Goal: Task Accomplishment & Management: Manage account settings

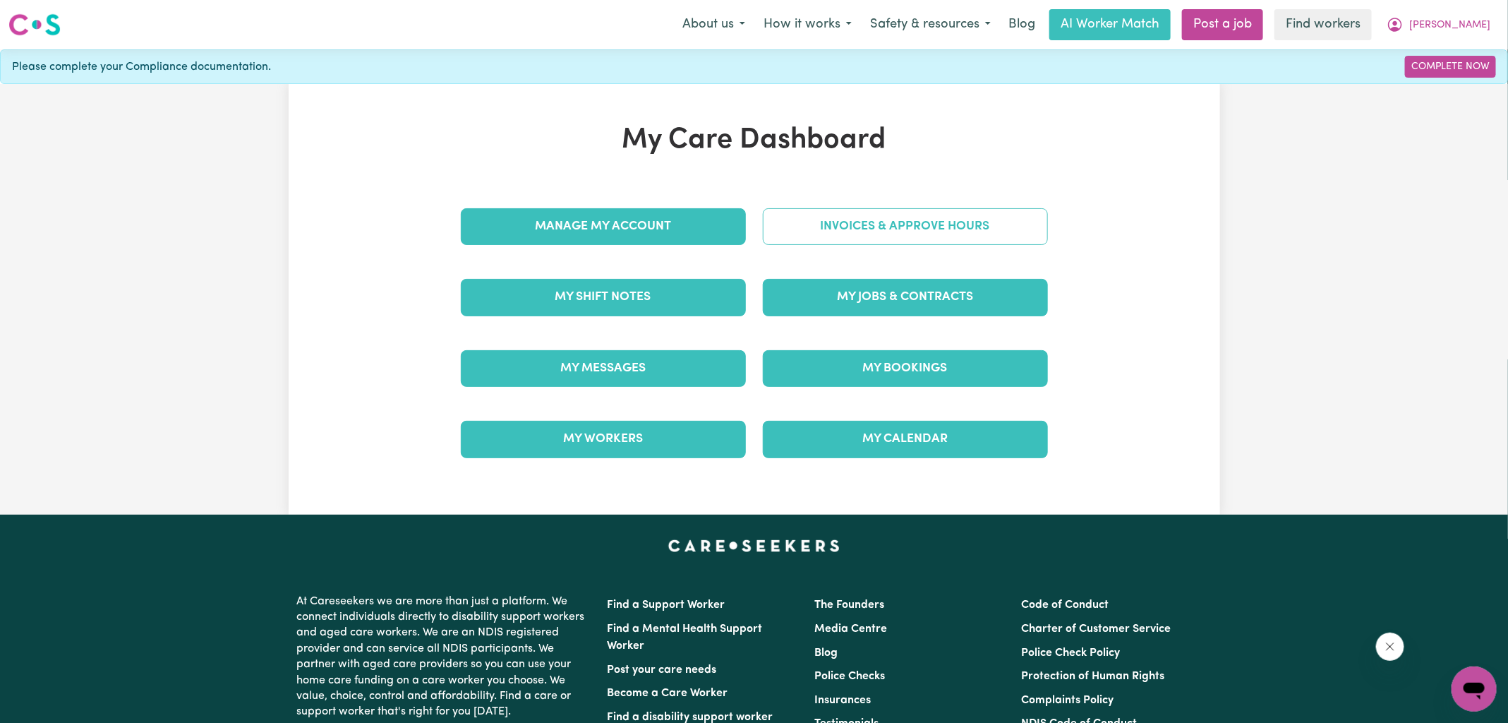
click at [792, 212] on link "Invoices & Approve Hours" at bounding box center [905, 226] width 285 height 37
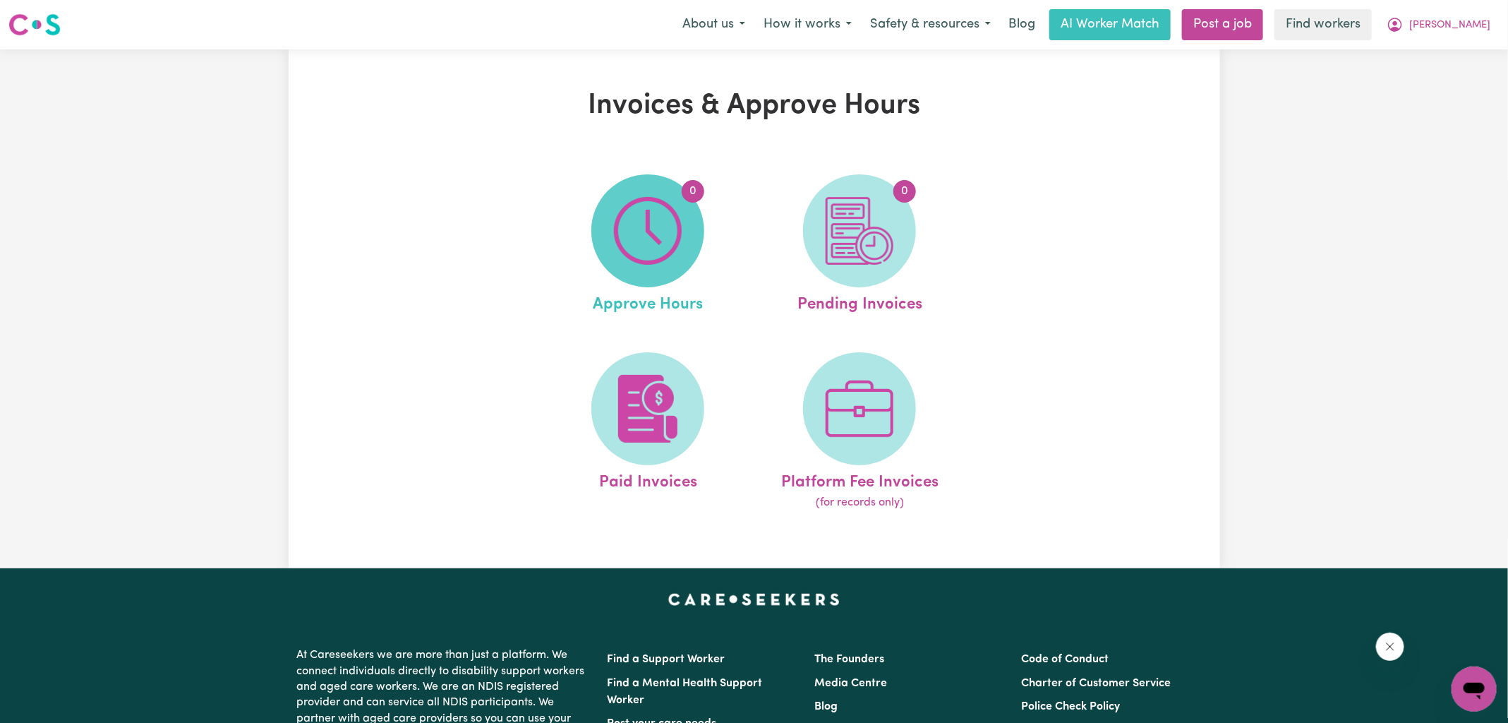
click at [627, 216] on img at bounding box center [648, 231] width 68 height 68
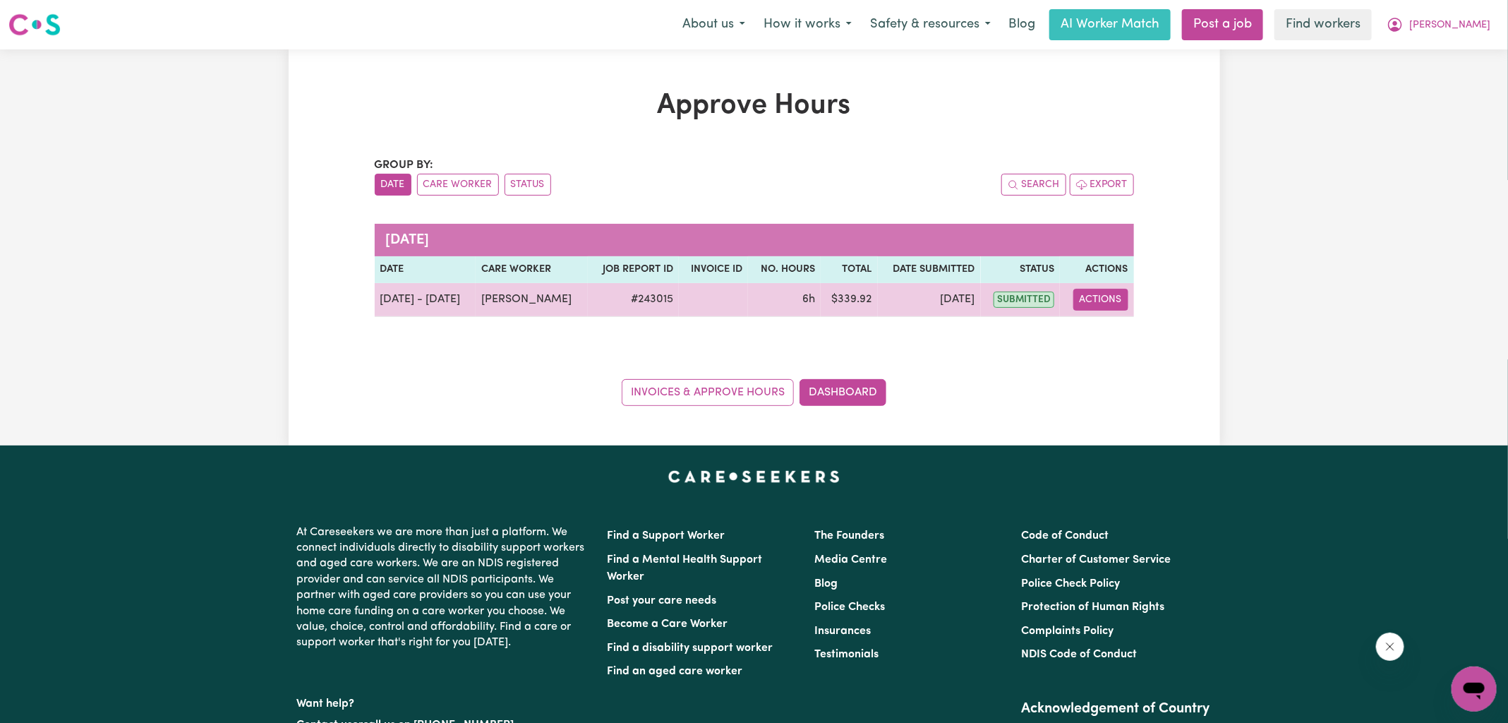
drag, startPoint x: 1102, startPoint y: 300, endPoint x: 1103, endPoint y: 309, distance: 9.3
click at [1101, 300] on button "Actions" at bounding box center [1100, 300] width 55 height 22
click at [1121, 330] on link "View Job Report" at bounding box center [1135, 332] width 121 height 28
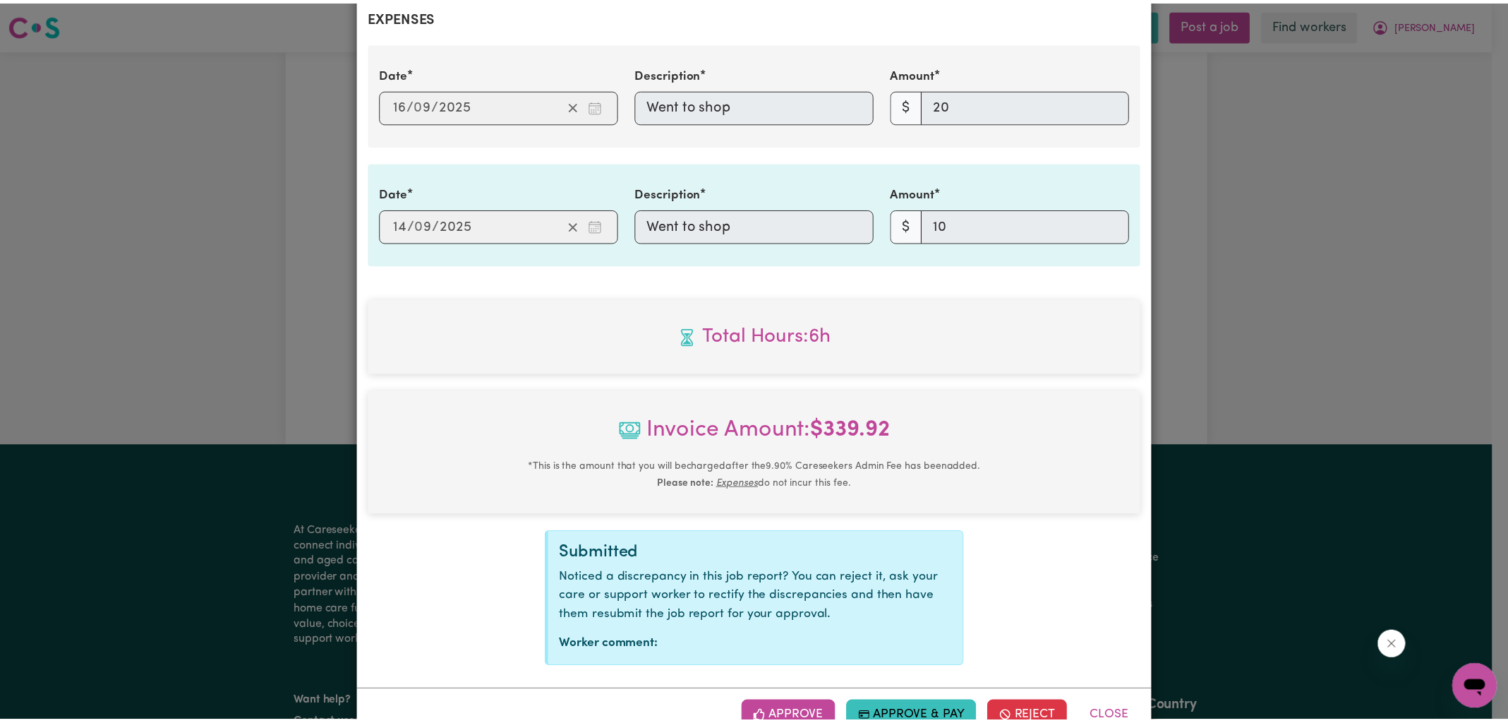
scroll to position [742, 0]
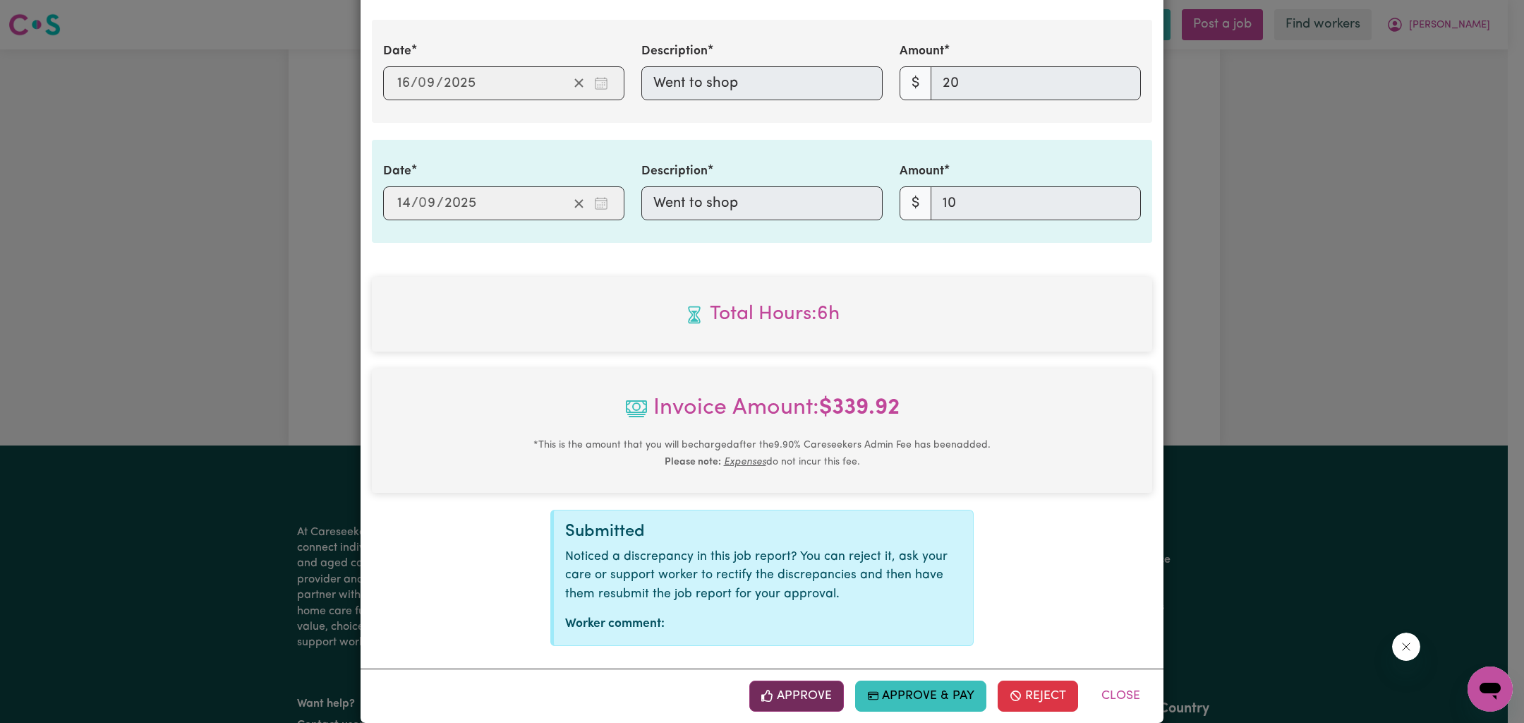
click at [786, 685] on button "Approve" at bounding box center [796, 695] width 95 height 31
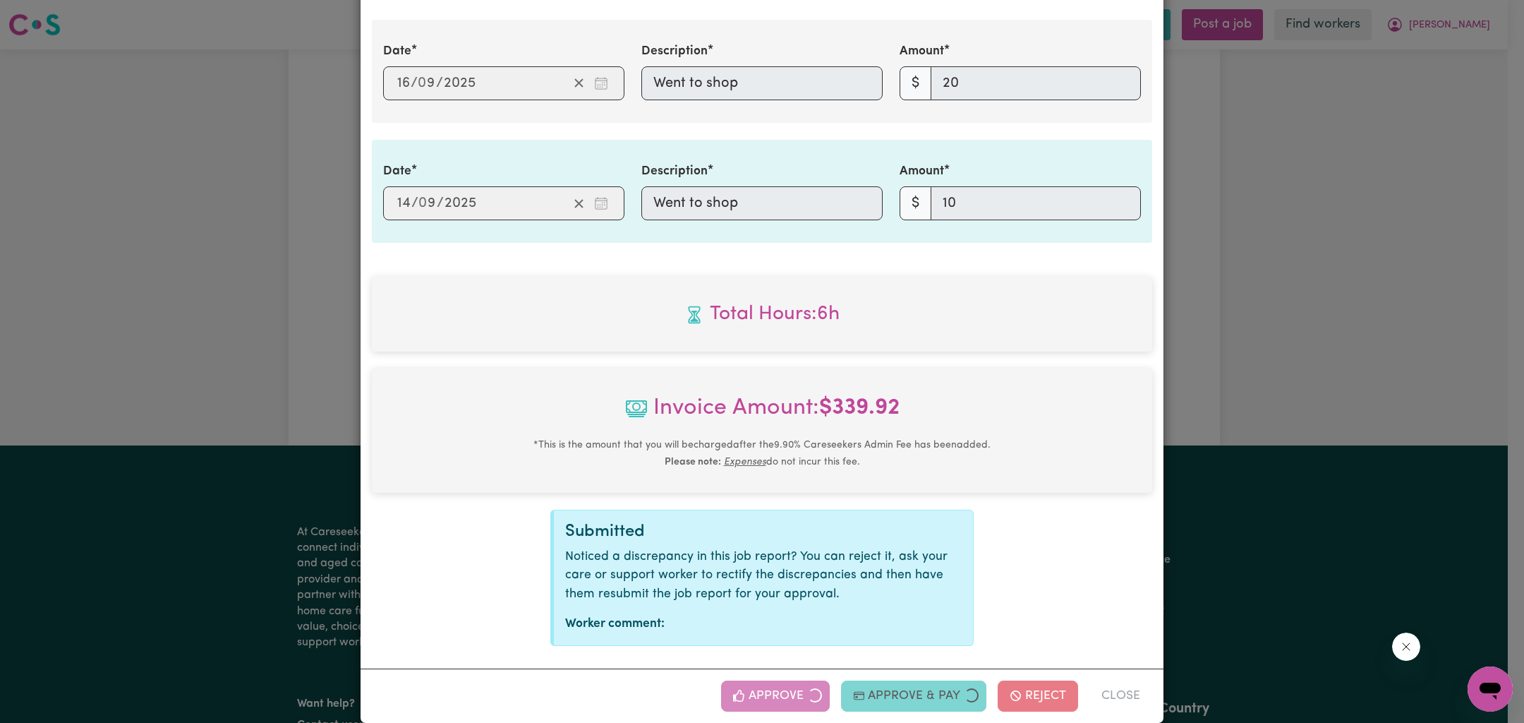
click at [1373, 326] on div "Job Report # 243015 - [PERSON_NAME] Summary Job report # 243015 Client name: [P…" at bounding box center [762, 361] width 1524 height 723
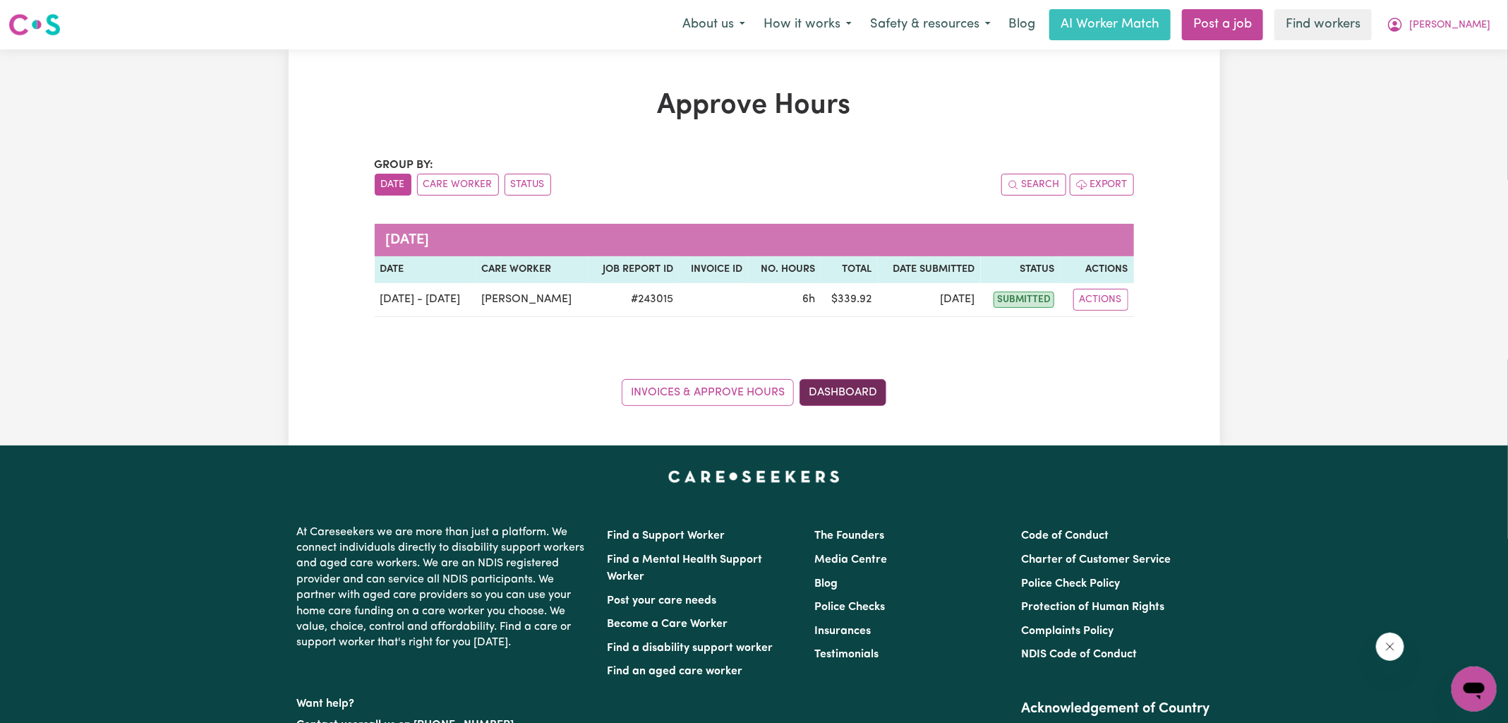
click at [827, 402] on link "Dashboard" at bounding box center [843, 392] width 87 height 27
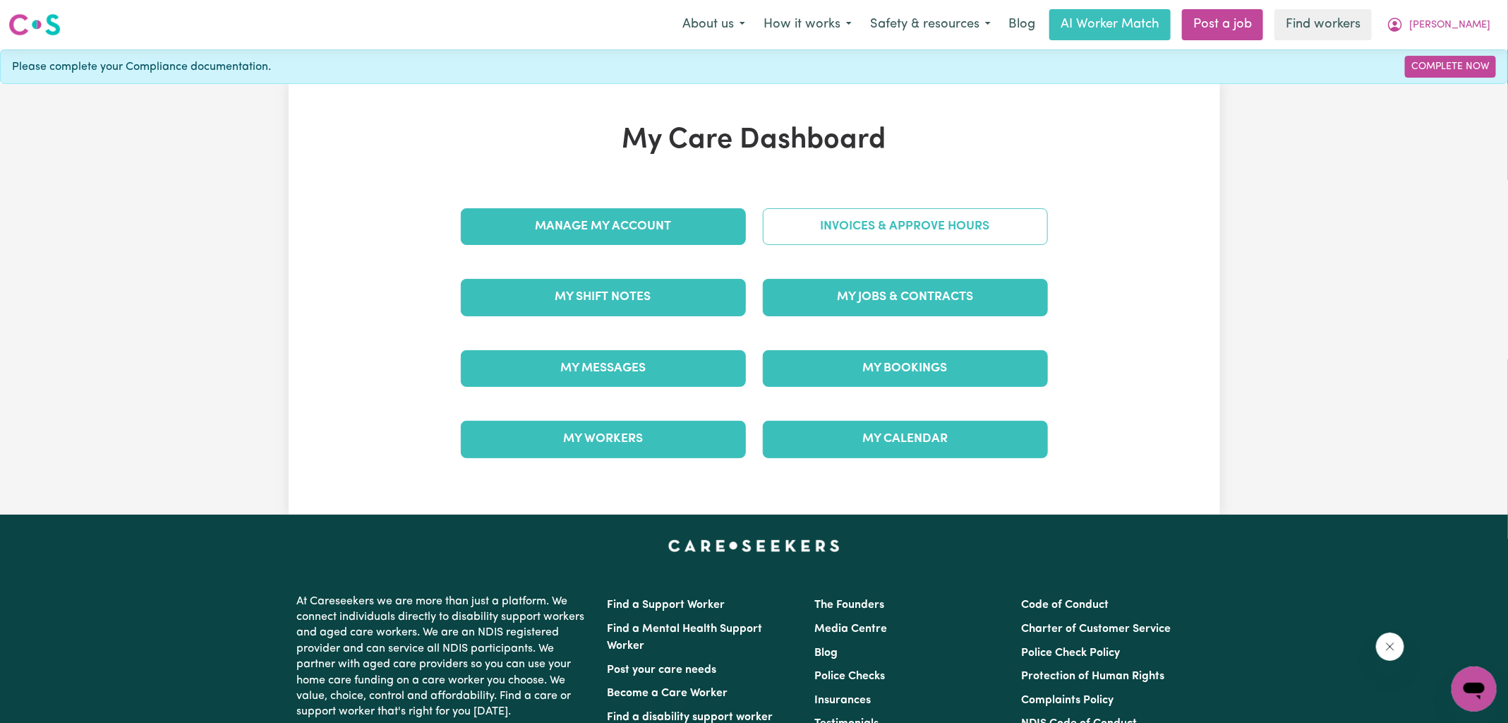
click at [840, 235] on link "Invoices & Approve Hours" at bounding box center [905, 226] width 285 height 37
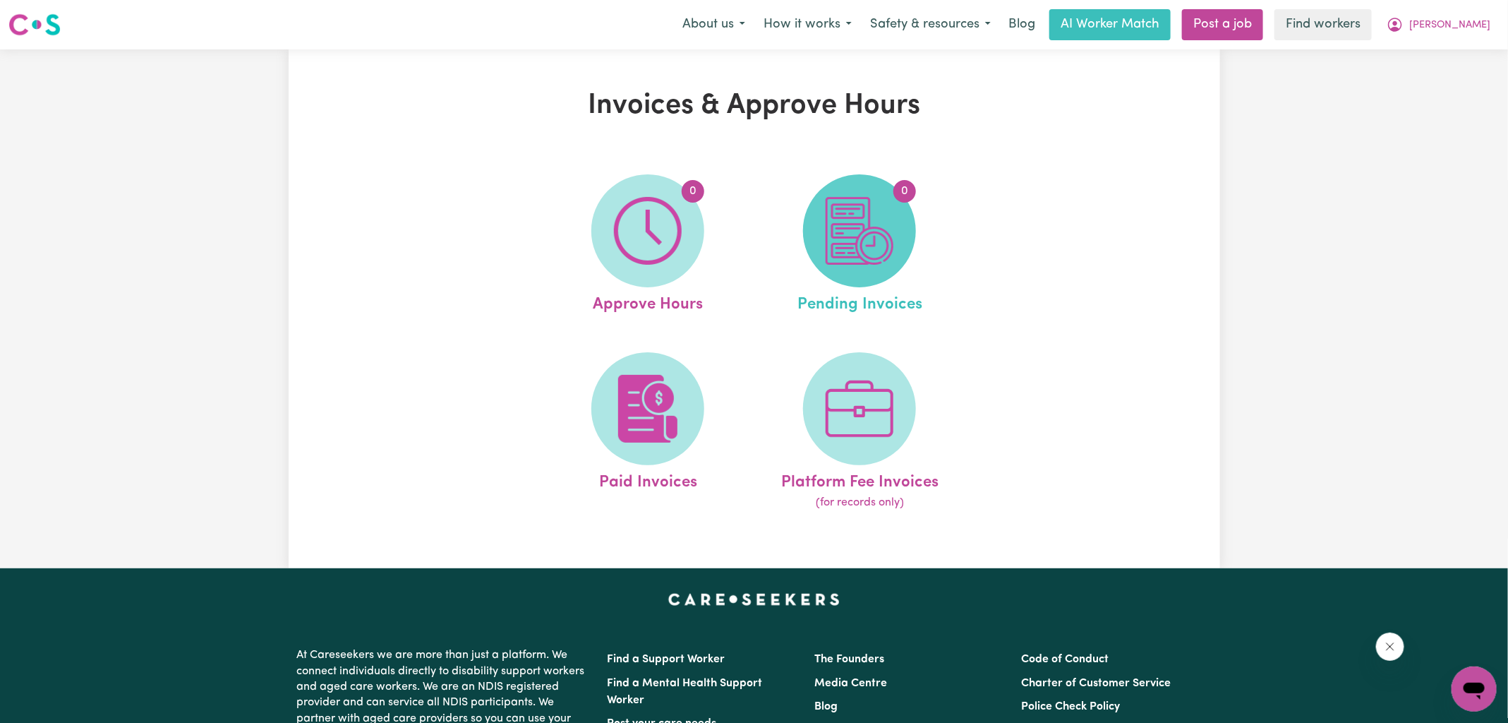
click at [855, 257] on img at bounding box center [860, 231] width 68 height 68
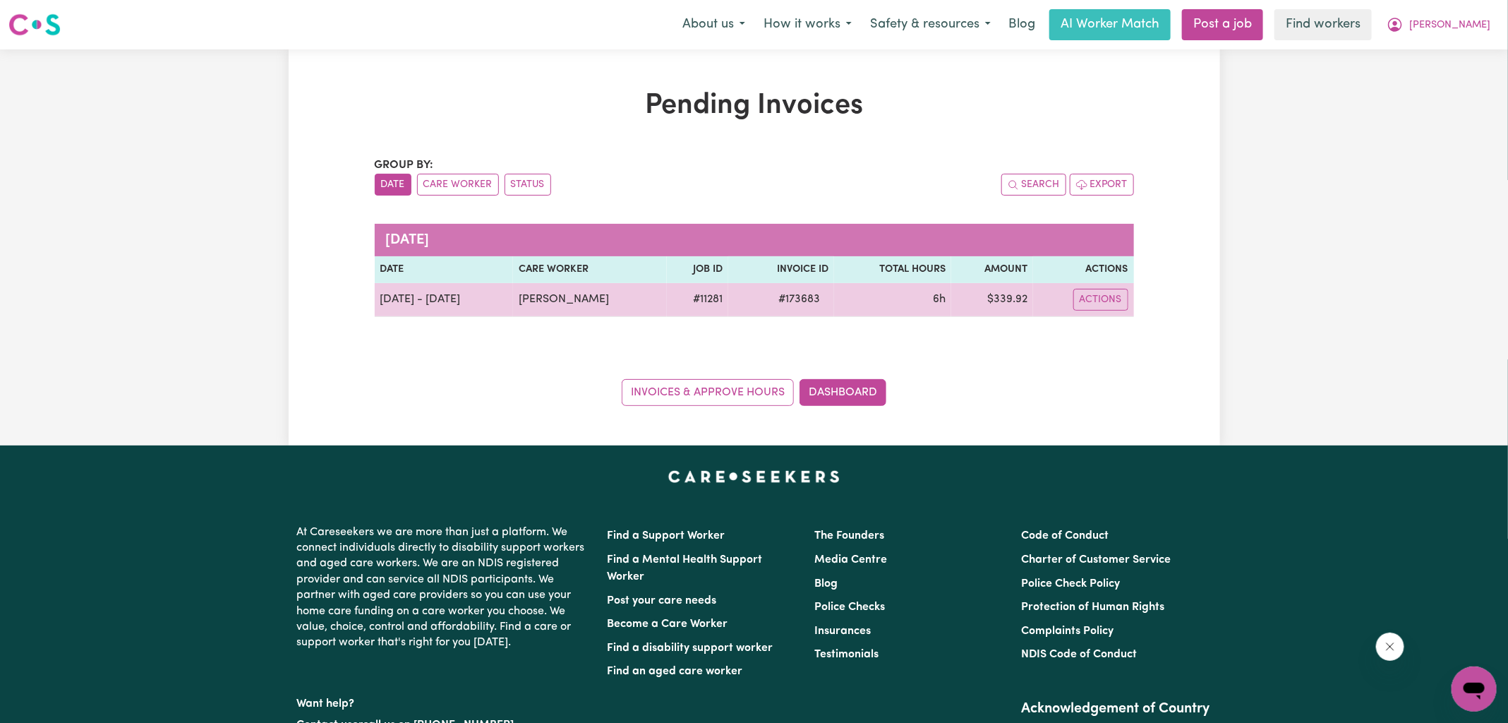
click at [777, 296] on span "# 173683" at bounding box center [799, 299] width 59 height 17
drag, startPoint x: 777, startPoint y: 296, endPoint x: 820, endPoint y: 284, distance: 44.7
click at [778, 296] on span "# 173683" at bounding box center [799, 299] width 59 height 17
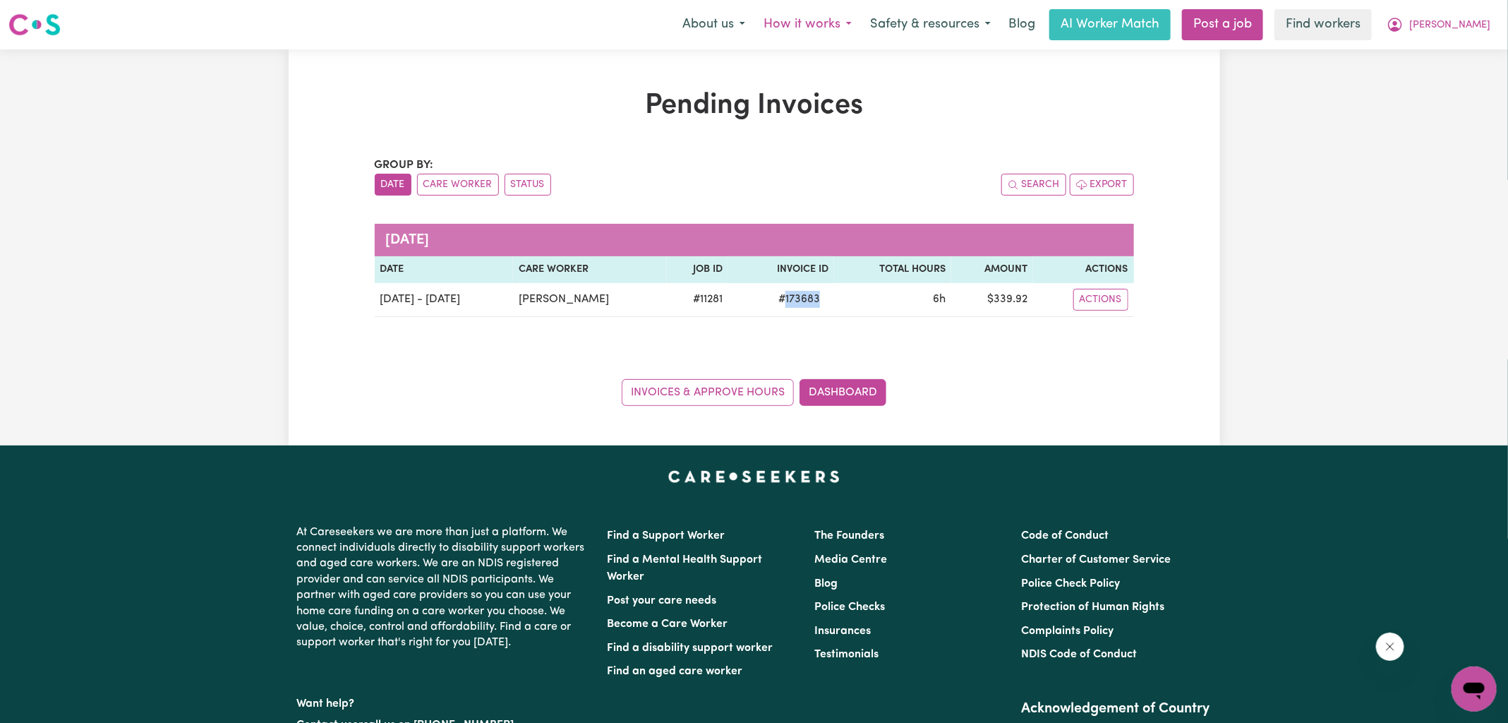
copy span "173683"
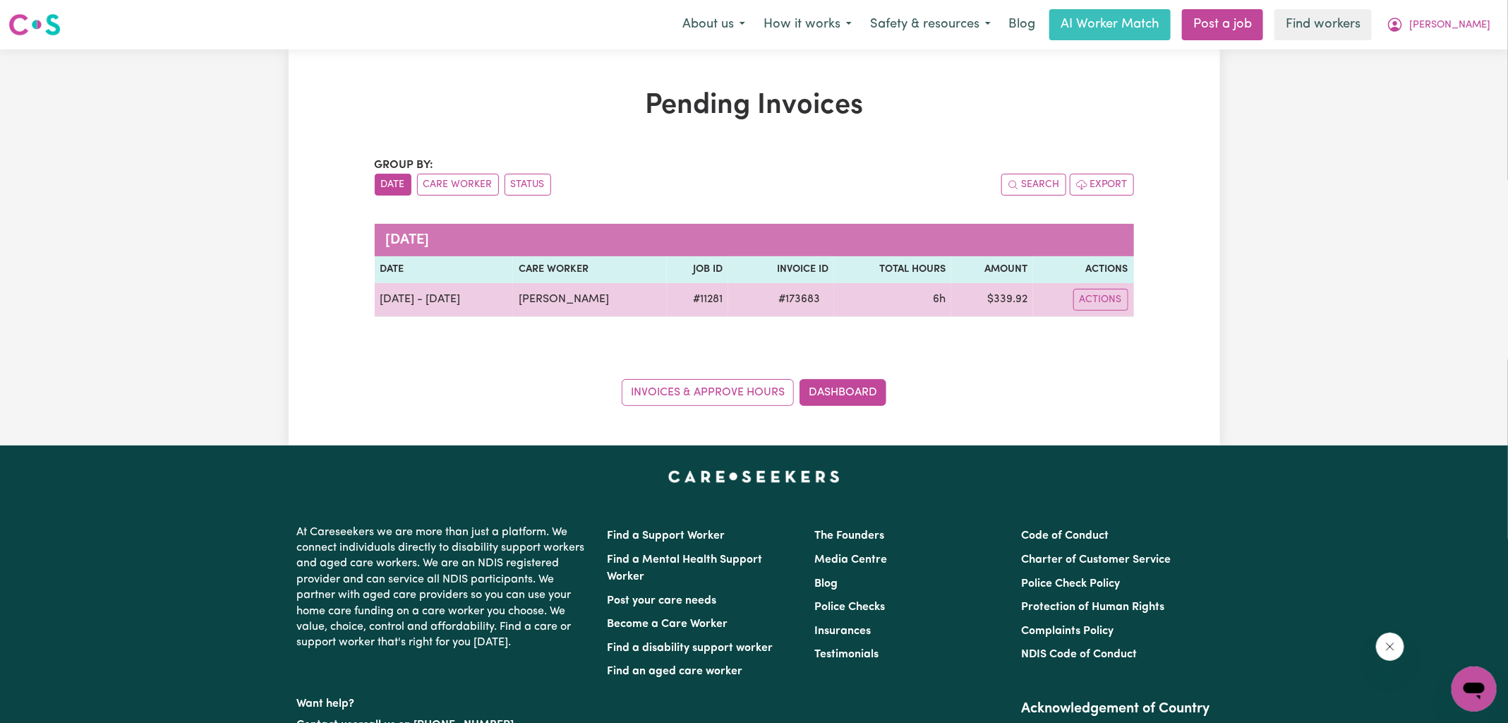
click at [1009, 298] on td "$ 339.92" at bounding box center [992, 300] width 82 height 34
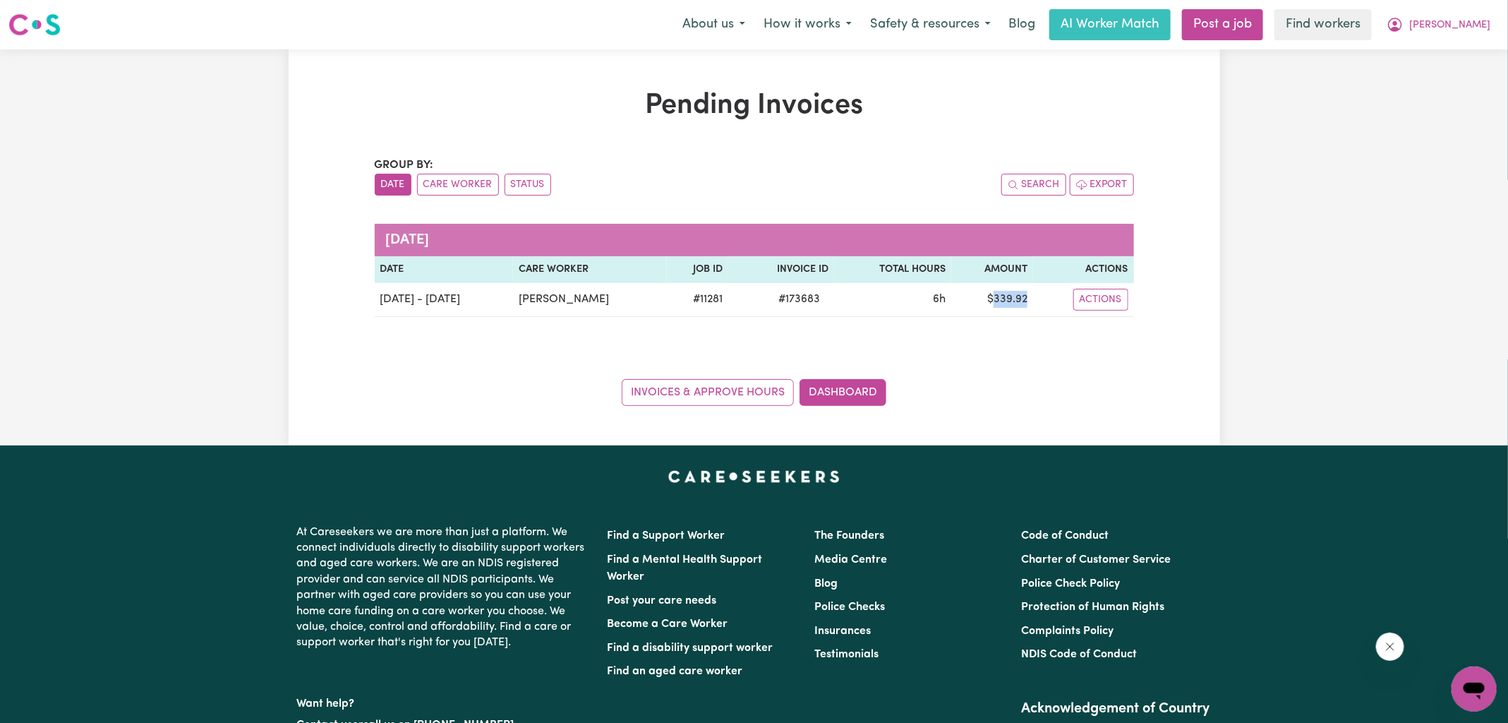
copy td "339.92"
click at [1397, 23] on icon "My Account" at bounding box center [1395, 23] width 4 height 5
click at [1439, 96] on div "Pending Invoices Group by: Date Care Worker Status Search Export [DATE] Date Ca…" at bounding box center [754, 247] width 1508 height 396
click at [1458, 22] on button "[PERSON_NAME]" at bounding box center [1439, 25] width 122 height 30
click at [1448, 75] on link "Logout" at bounding box center [1442, 81] width 111 height 27
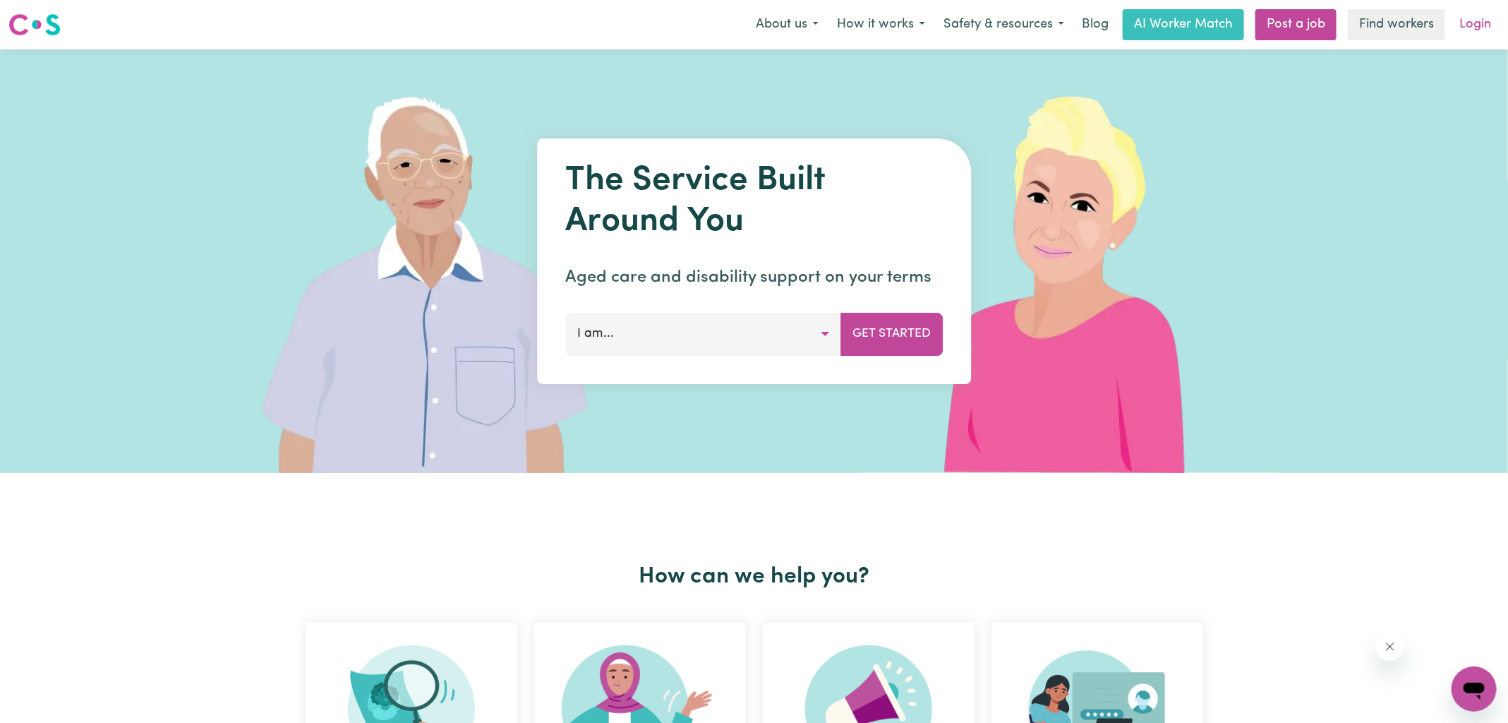
click at [1461, 23] on link "Login" at bounding box center [1475, 24] width 49 height 31
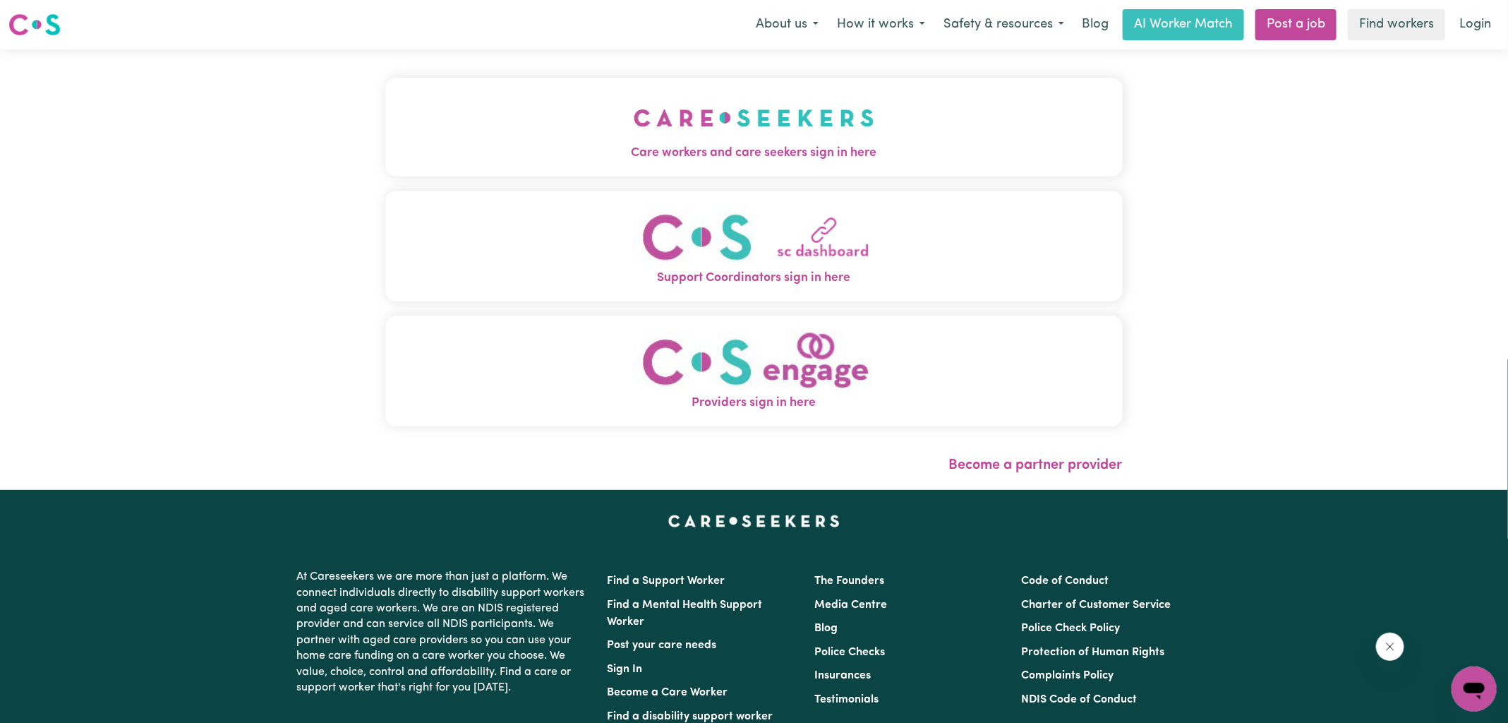
click at [686, 139] on img "Care workers and care seekers sign in here" at bounding box center [754, 118] width 241 height 52
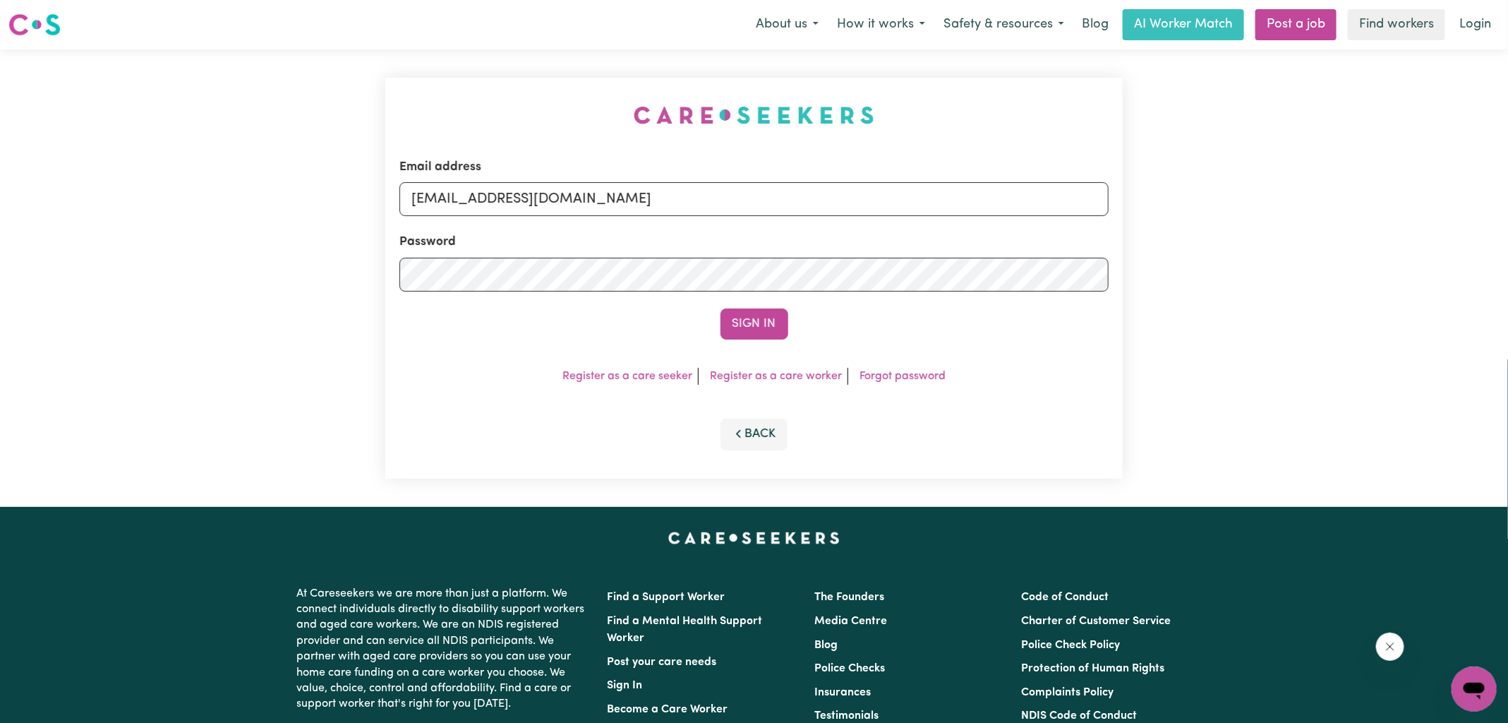
click at [414, 119] on div "Email address [EMAIL_ADDRESS][DOMAIN_NAME] Password Sign In Register as a care …" at bounding box center [754, 277] width 754 height 457
drag, startPoint x: 487, startPoint y: 199, endPoint x: 1406, endPoint y: 217, distance: 919.0
click at [1406, 217] on div "Email address [EMAIL_ADDRESS][DOMAIN_NAME] Password Sign In Register as a care …" at bounding box center [754, 277] width 1508 height 457
type input "[EMAIL_ADDRESS][DOMAIN_NAME]"
click at [721, 308] on button "Sign In" at bounding box center [755, 323] width 68 height 31
